Goal: Transaction & Acquisition: Purchase product/service

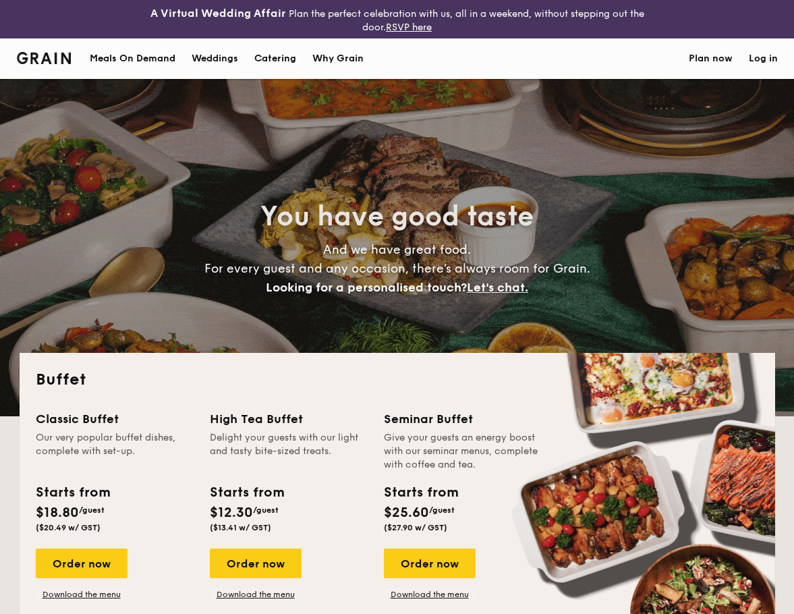
select select
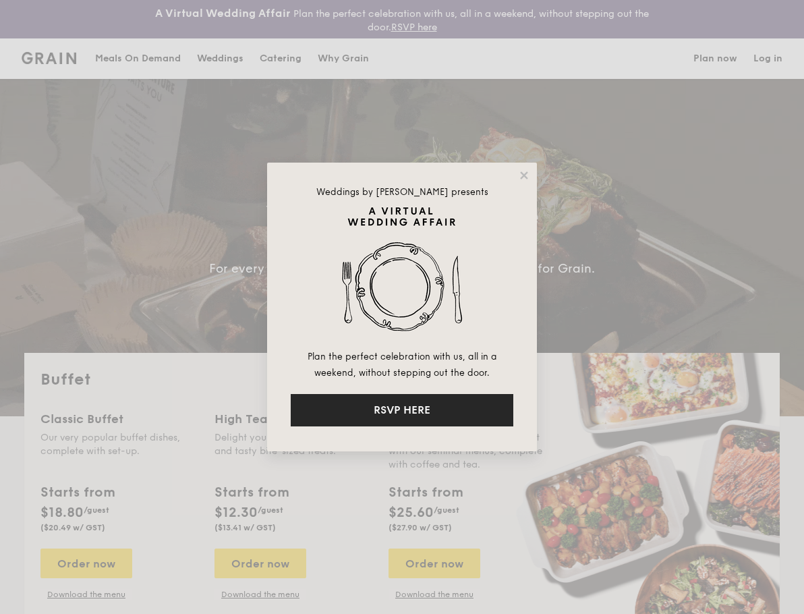
click at [432, 410] on button "RSVP HERE" at bounding box center [402, 410] width 223 height 32
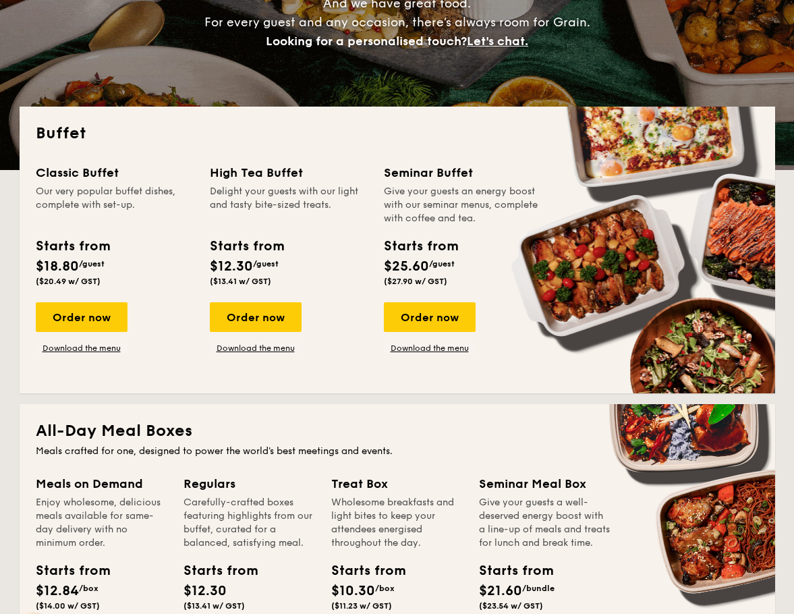
scroll to position [245, 0]
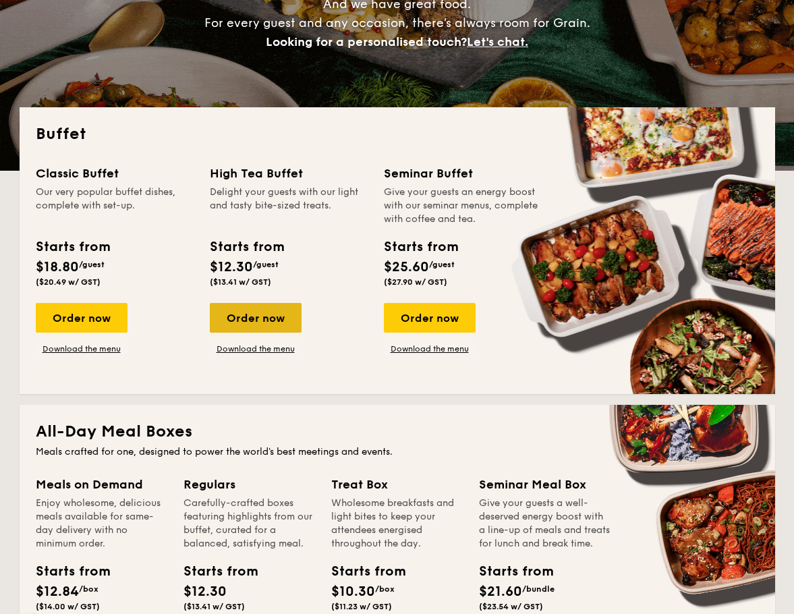
click at [240, 310] on div "Order now" at bounding box center [256, 318] width 92 height 30
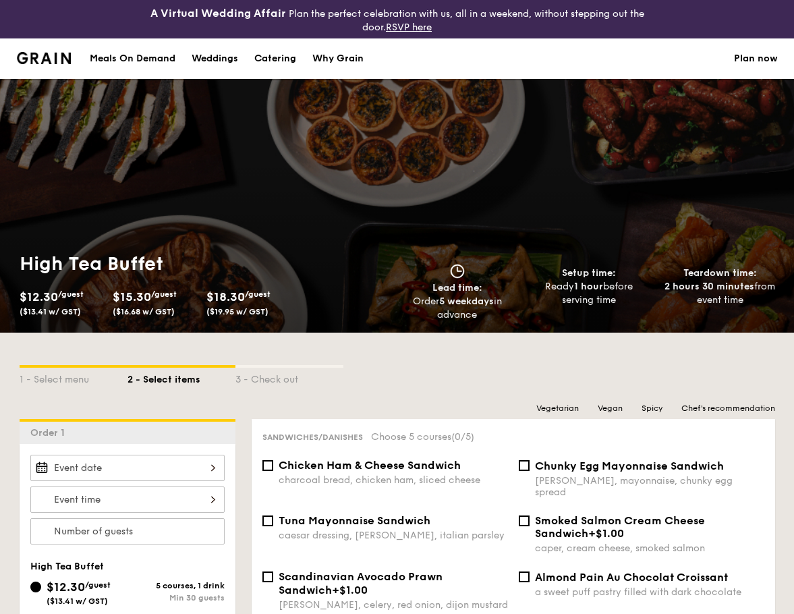
scroll to position [225, 0]
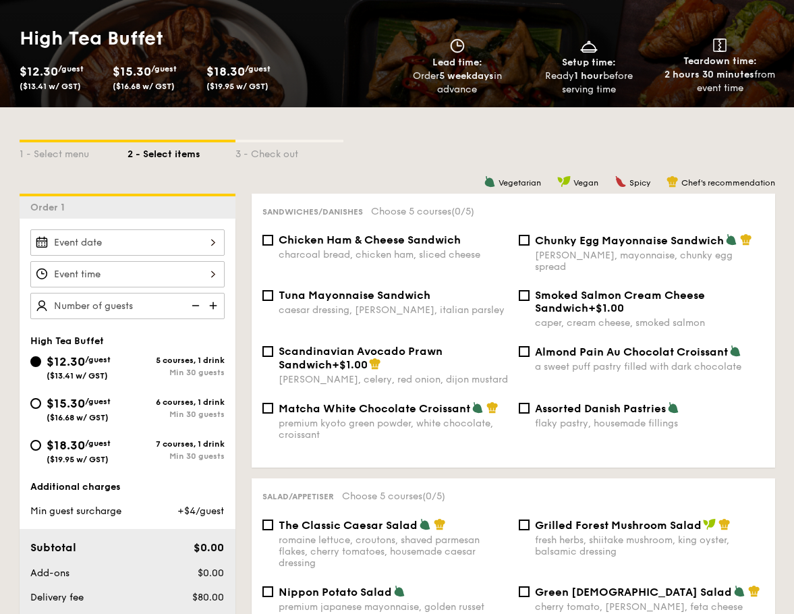
click at [182, 275] on div at bounding box center [127, 274] width 194 height 26
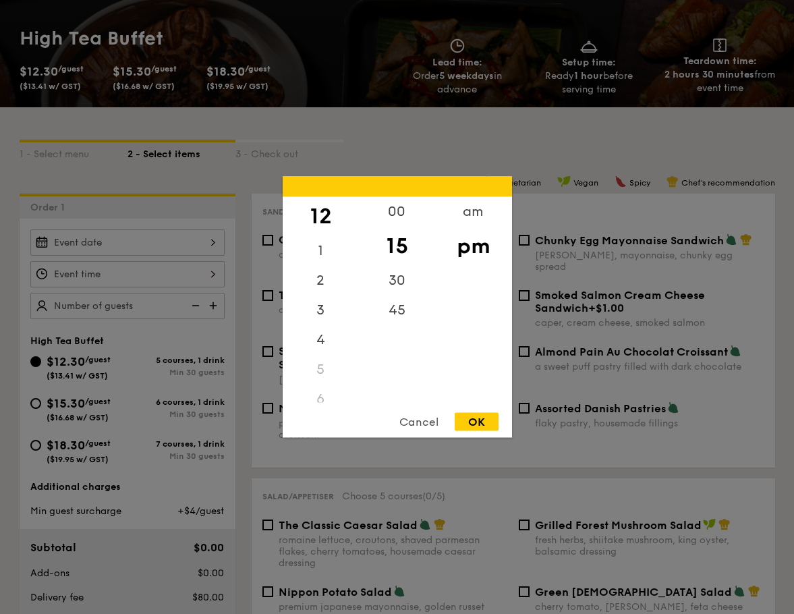
drag, startPoint x: 459, startPoint y: 236, endPoint x: 458, endPoint y: 280, distance: 43.8
click at [458, 280] on div "am pm" at bounding box center [473, 300] width 76 height 206
click at [475, 212] on div "am" at bounding box center [473, 216] width 76 height 39
click at [314, 364] on div "5" at bounding box center [321, 360] width 76 height 30
click at [307, 370] on div "5" at bounding box center [321, 360] width 76 height 30
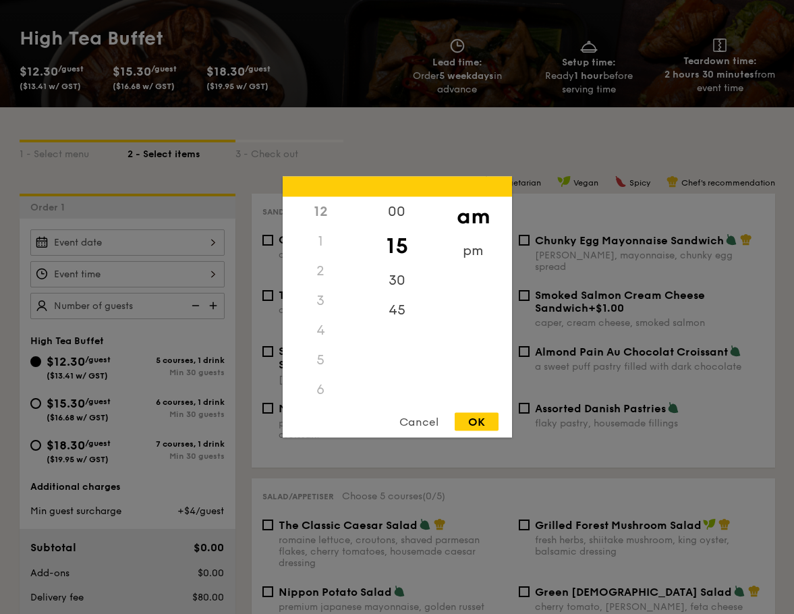
click at [329, 229] on div "1" at bounding box center [321, 242] width 76 height 30
click at [467, 248] on div "pm" at bounding box center [473, 255] width 76 height 39
click at [318, 391] on div "11" at bounding box center [321, 388] width 76 height 30
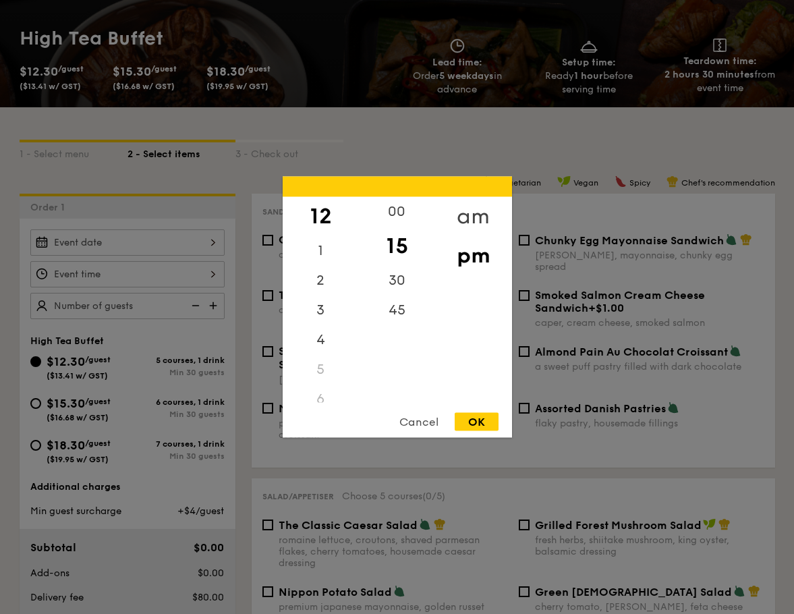
click at [467, 218] on div "am" at bounding box center [473, 216] width 76 height 39
click at [318, 390] on div "11" at bounding box center [321, 392] width 76 height 39
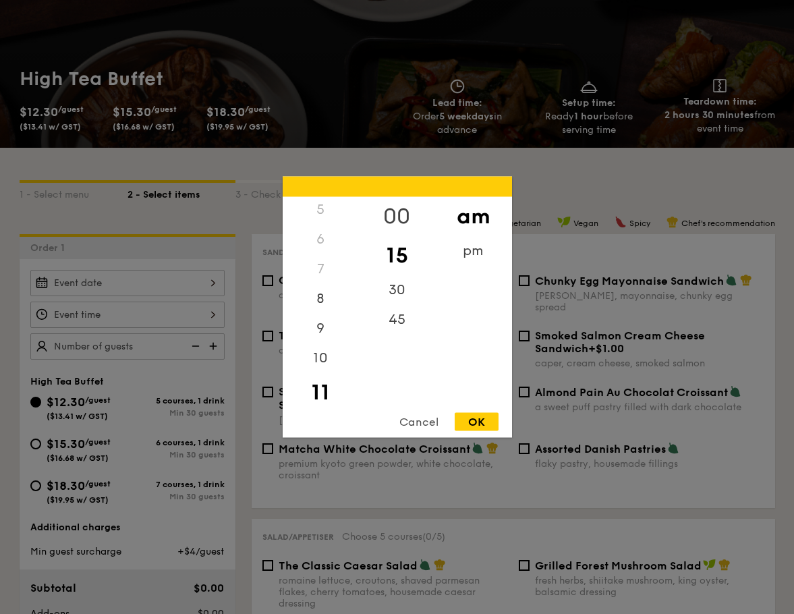
click at [394, 210] on div "00" at bounding box center [397, 216] width 76 height 39
click at [316, 359] on div "10" at bounding box center [321, 362] width 76 height 39
click at [397, 312] on div "45" at bounding box center [397, 314] width 76 height 39
click at [476, 415] on div "OK" at bounding box center [477, 422] width 44 height 18
type input "10:45AM"
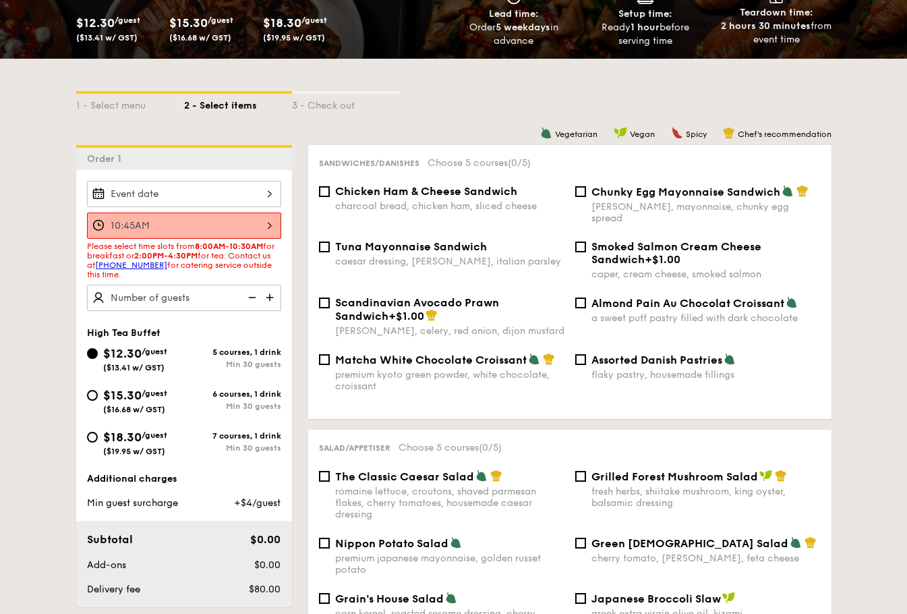
scroll to position [263, 0]
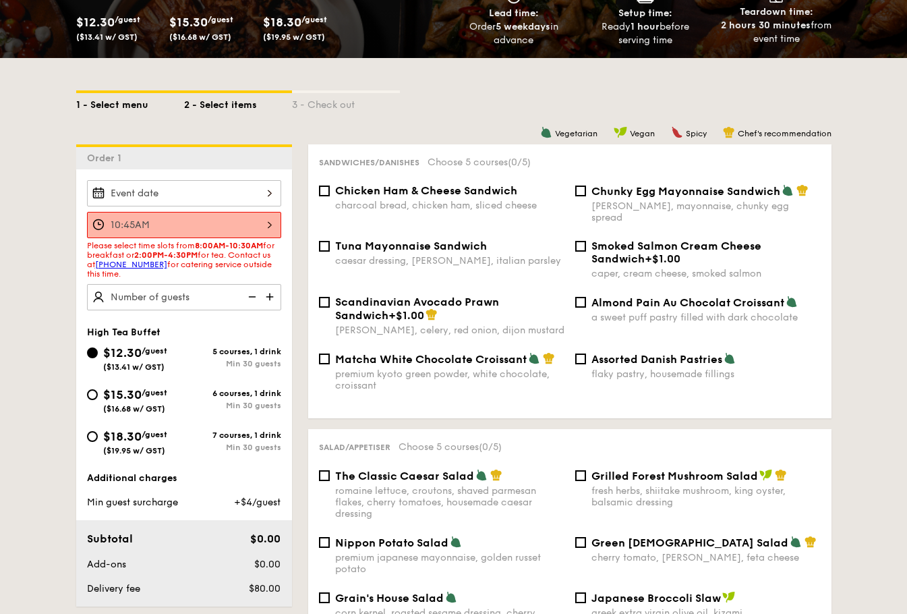
click at [121, 94] on div "1 - Select menu" at bounding box center [130, 102] width 108 height 19
select select
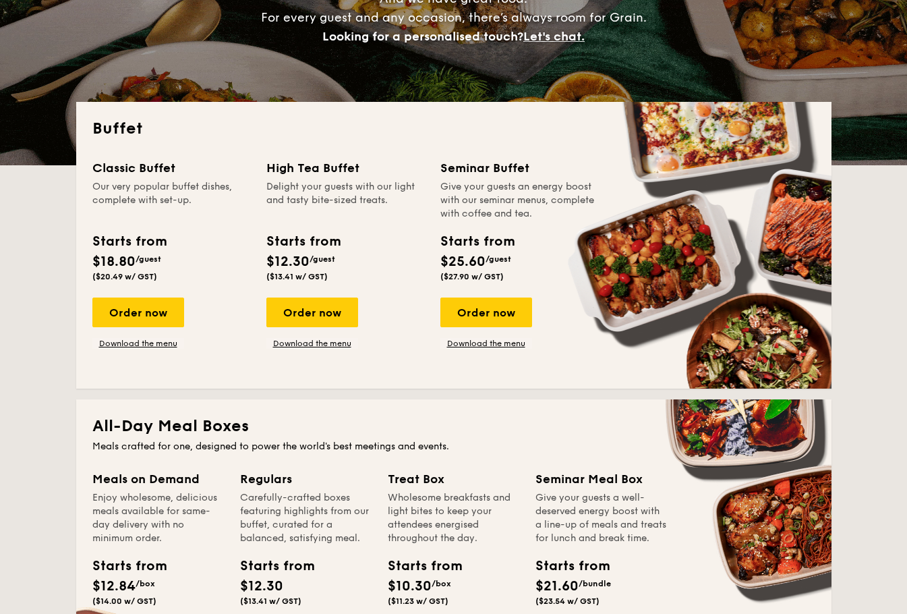
scroll to position [239, 0]
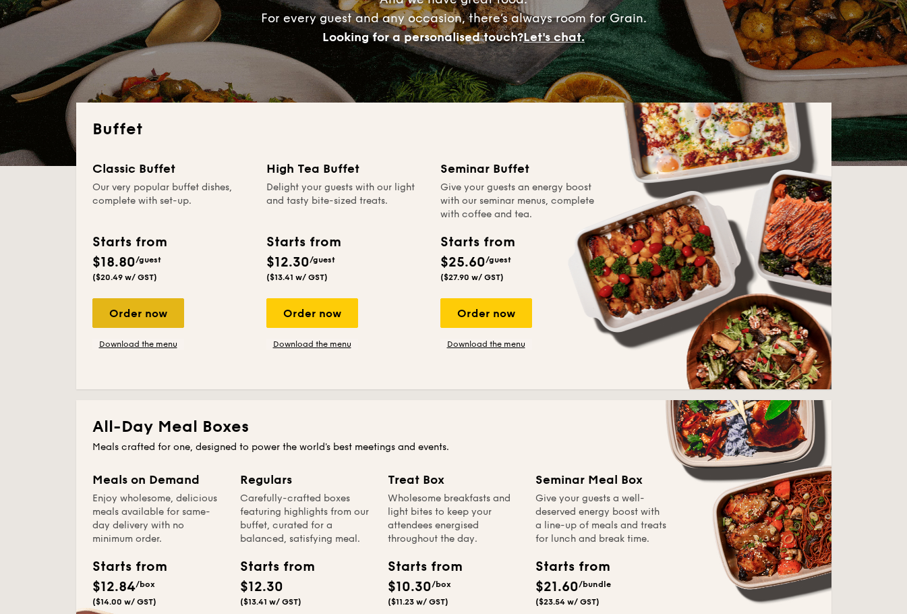
click at [152, 314] on div "Order now" at bounding box center [138, 313] width 92 height 30
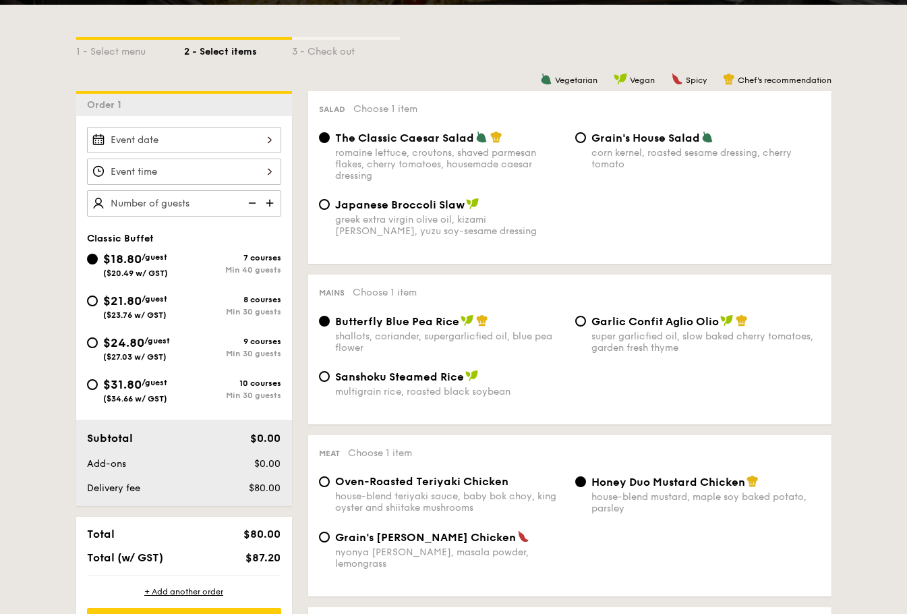
scroll to position [317, 0]
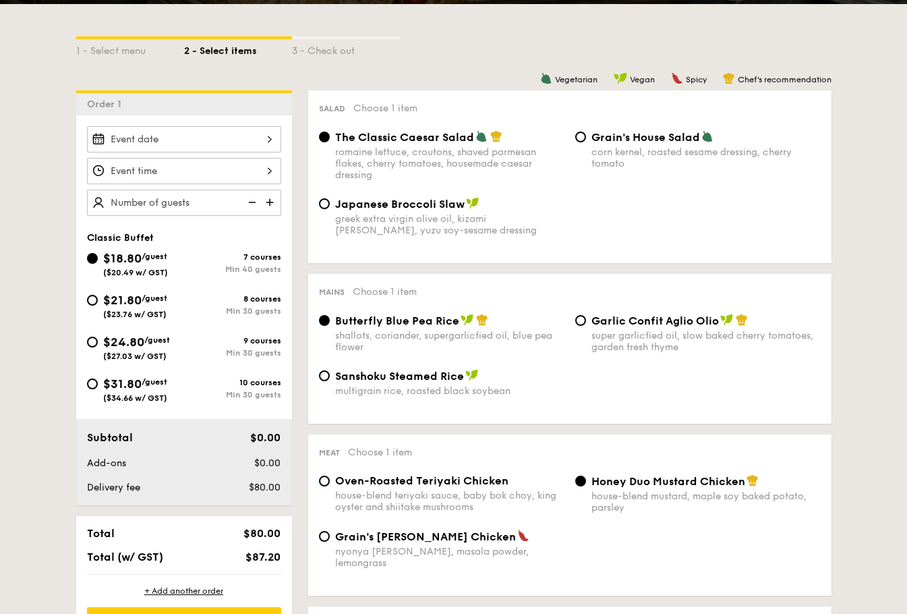
click at [125, 261] on span "$18.80" at bounding box center [122, 258] width 38 height 15
click at [98, 261] on input "$18.80 /guest ($20.49 w/ GST) 7 courses Min 40 guests" at bounding box center [92, 258] width 11 height 11
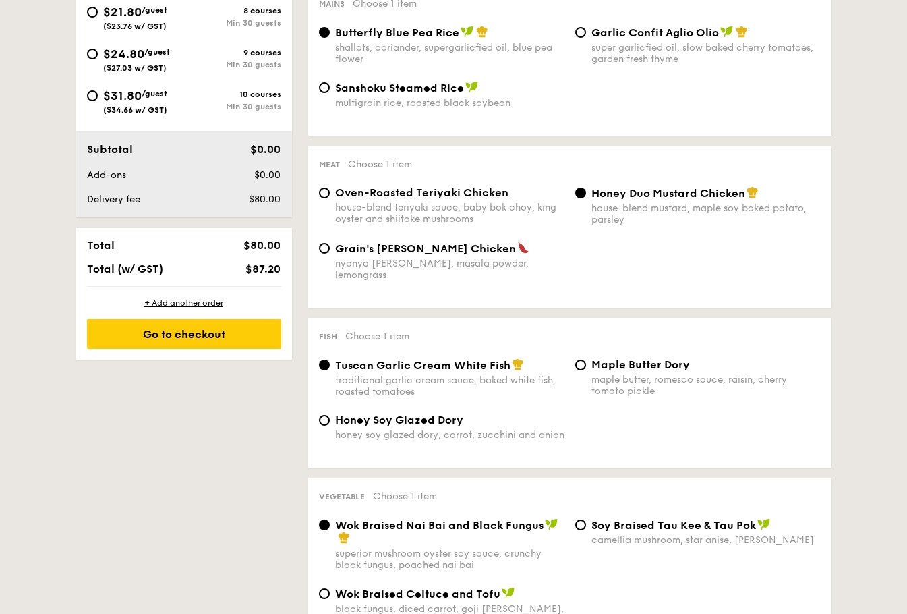
scroll to position [606, 0]
